Goal: Information Seeking & Learning: Learn about a topic

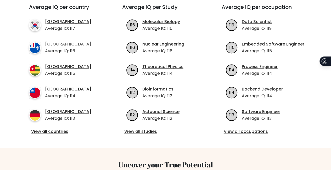
scroll to position [200, 0]
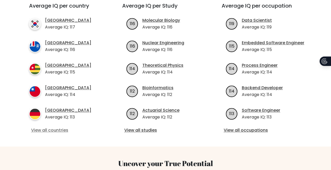
click at [52, 127] on link "View all countries" at bounding box center [66, 130] width 70 height 6
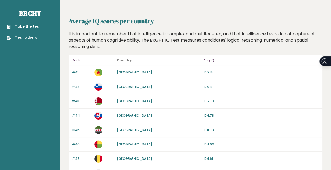
scroll to position [232, 0]
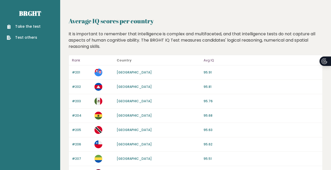
scroll to position [426, 0]
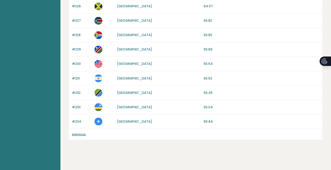
click at [210, 119] on p "90.84" at bounding box center [261, 121] width 116 height 5
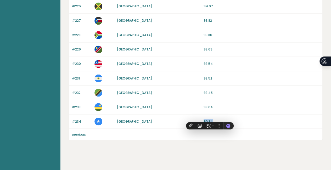
click at [231, 114] on div "#234 Somalia 90.84" at bounding box center [195, 121] width 253 height 14
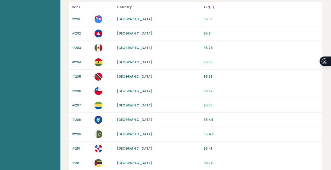
scroll to position [0, 0]
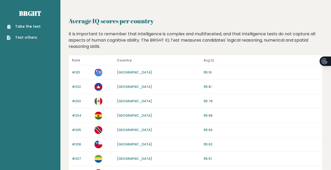
click at [22, 27] on link "Take the test" at bounding box center [24, 26] width 34 height 5
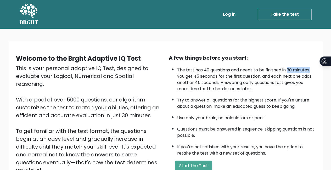
drag, startPoint x: 288, startPoint y: 70, endPoint x: 315, endPoint y: 70, distance: 26.9
click at [315, 70] on div "A few things before you start: The test has 40 questions and needs to be finish…" at bounding box center [242, 122] width 153 height 136
click at [246, 83] on li "The test has 40 questions and needs to be finished in 30 minutes. You get 45 se…" at bounding box center [246, 78] width 138 height 28
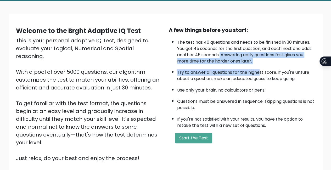
drag, startPoint x: 220, startPoint y: 54, endPoint x: 259, endPoint y: 64, distance: 40.6
click at [259, 64] on ul "The test has 40 questions and needs to be finished in 30 minutes. You get 45 se…" at bounding box center [242, 83] width 146 height 92
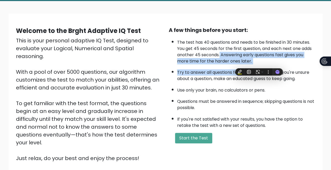
click at [201, 64] on li "The test has 40 questions and needs to be finished in 30 minutes. You get 45 se…" at bounding box center [246, 51] width 138 height 28
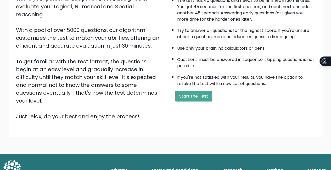
scroll to position [0, 0]
